Goal: Complete application form

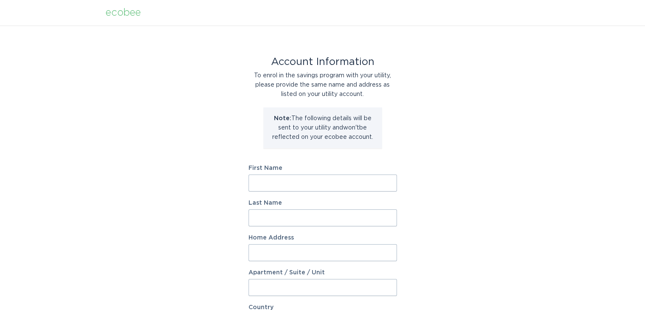
click at [338, 189] on input "First Name" at bounding box center [323, 182] width 148 height 17
type input "[PERSON_NAME]"
type input "[STREET_ADDRESS]"
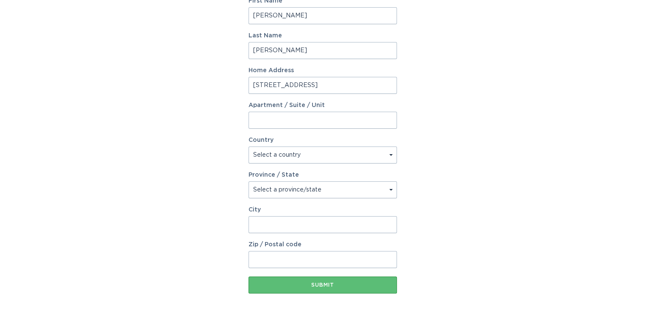
select select "US"
click at [249, 146] on select "Select a country Canada USA" at bounding box center [323, 154] width 148 height 17
select select "KY"
click at [249, 181] on select "Select a province/state Alabama Alaska American Samoa Arizona Arkansas Californ…" at bounding box center [323, 189] width 148 height 17
type input "Florence"
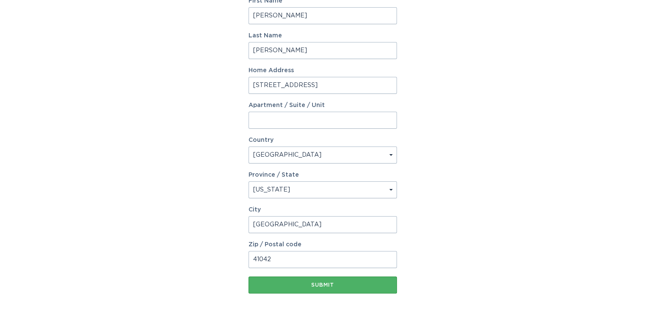
type input "41042"
click at [314, 287] on div "Submit" at bounding box center [323, 284] width 140 height 5
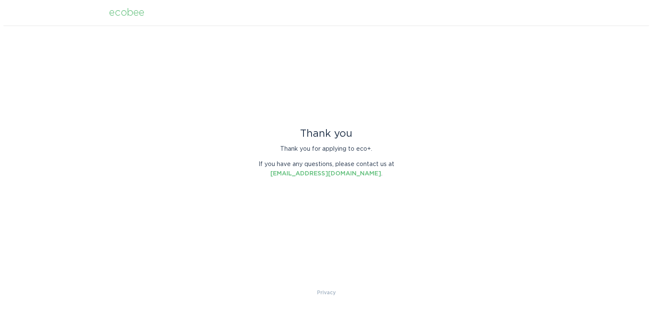
scroll to position [0, 0]
